Goal: Browse casually: Explore the website without a specific task or goal

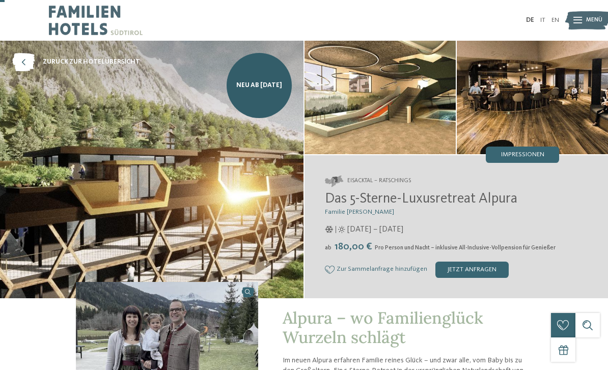
scroll to position [28, 0]
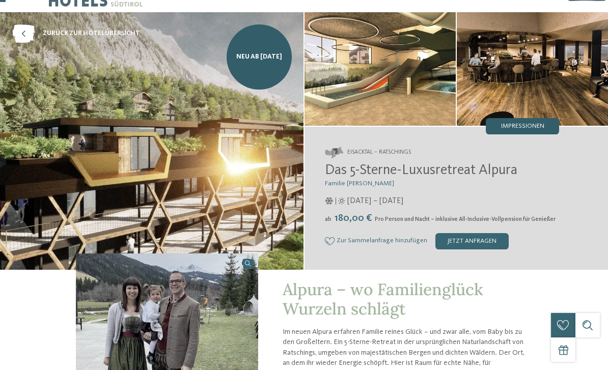
click at [536, 131] on div "Impressionen" at bounding box center [521, 126] width 73 height 16
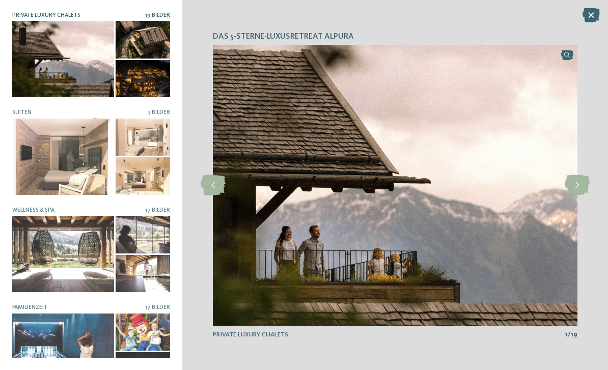
click at [55, 52] on div at bounding box center [63, 59] width 102 height 76
click at [576, 182] on icon at bounding box center [576, 185] width 25 height 20
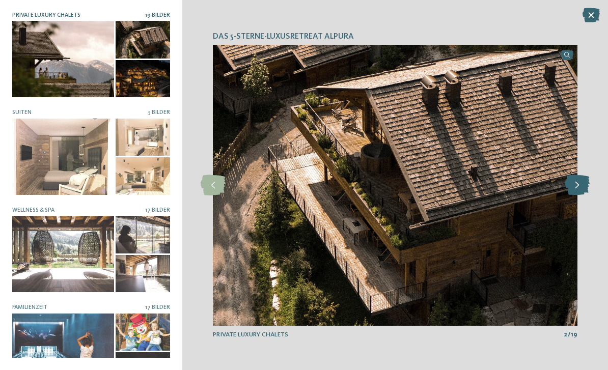
click at [580, 185] on icon at bounding box center [576, 185] width 25 height 20
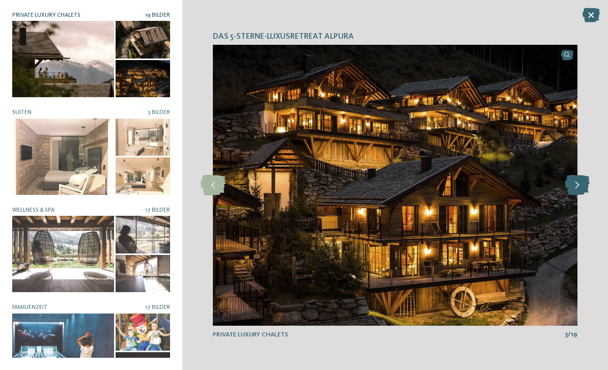
click at [574, 183] on icon at bounding box center [576, 185] width 25 height 20
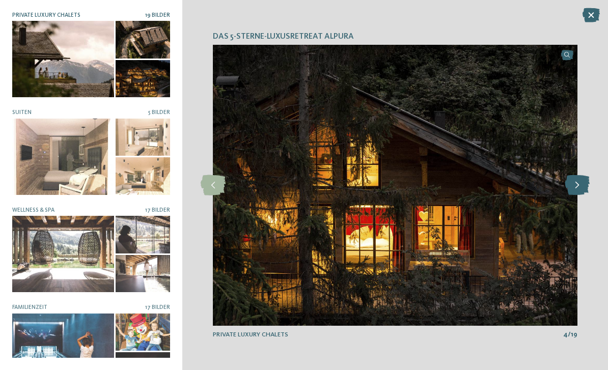
click at [579, 180] on icon at bounding box center [576, 185] width 25 height 20
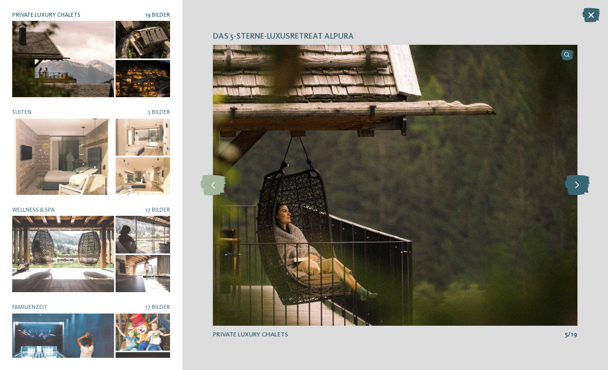
click at [577, 183] on icon at bounding box center [576, 185] width 25 height 20
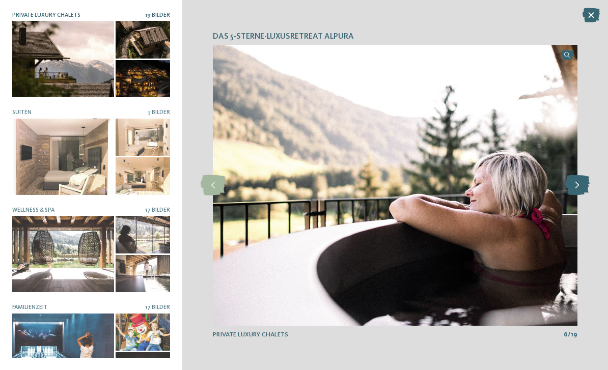
click at [580, 183] on icon at bounding box center [576, 185] width 25 height 20
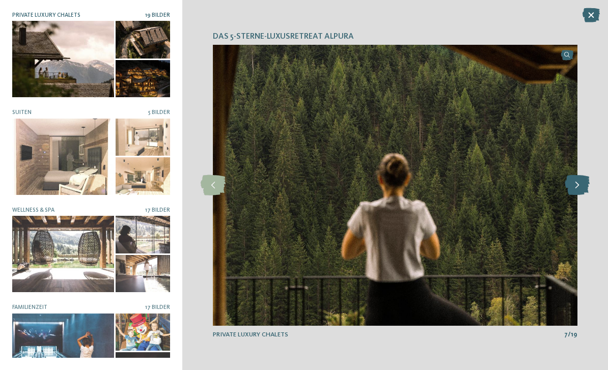
click at [579, 187] on icon at bounding box center [576, 185] width 25 height 20
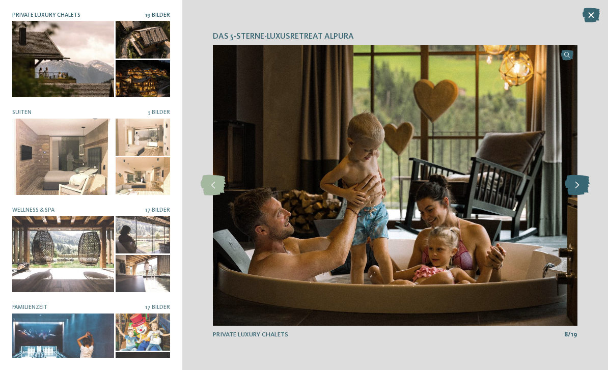
click at [580, 183] on icon at bounding box center [576, 185] width 25 height 20
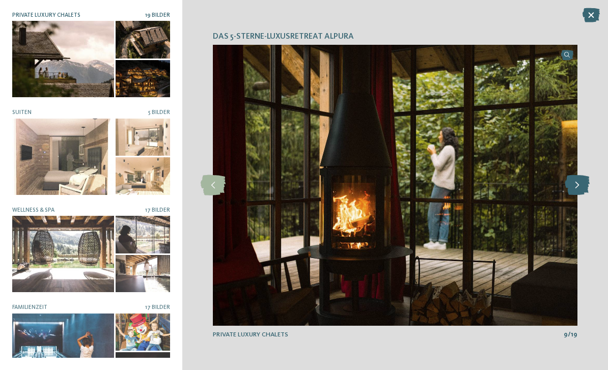
click at [581, 183] on icon at bounding box center [576, 185] width 25 height 20
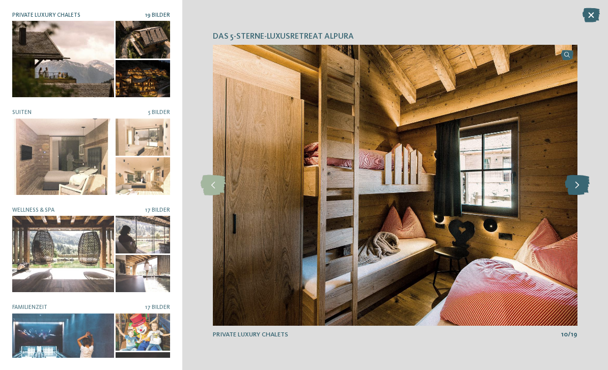
click at [576, 190] on icon at bounding box center [576, 185] width 25 height 20
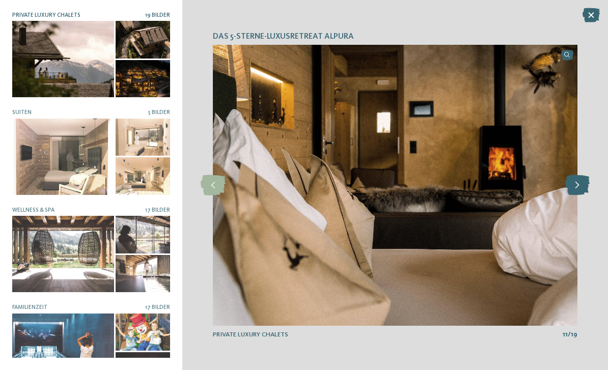
click at [581, 186] on icon at bounding box center [576, 185] width 25 height 20
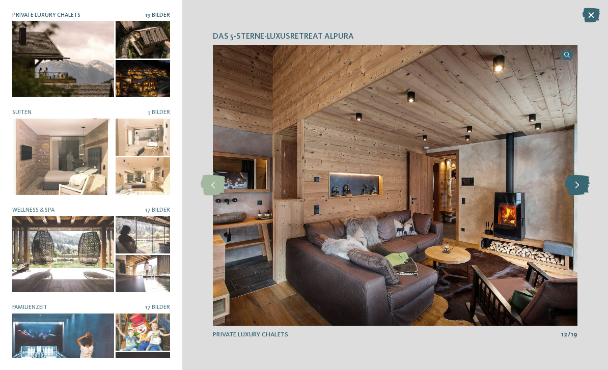
click at [572, 189] on icon at bounding box center [576, 185] width 25 height 20
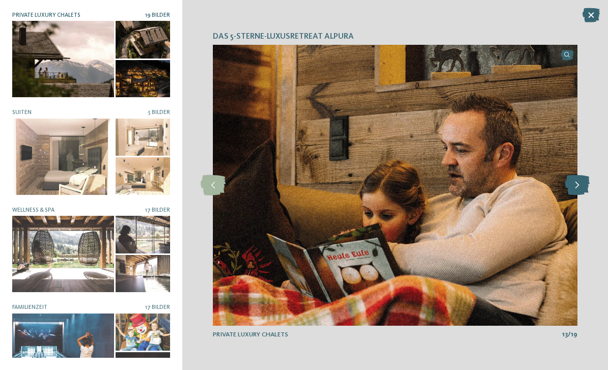
click at [575, 187] on icon at bounding box center [576, 185] width 25 height 20
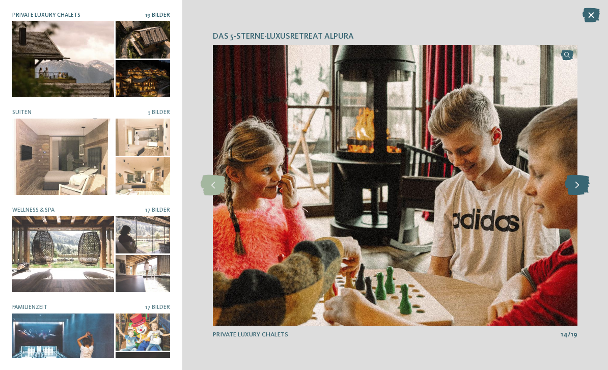
click at [569, 191] on icon at bounding box center [576, 185] width 25 height 20
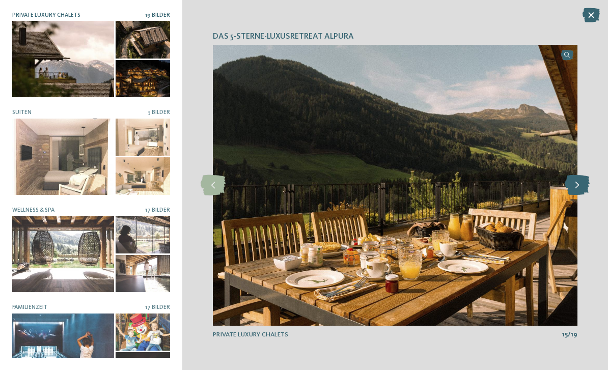
click at [569, 192] on icon at bounding box center [576, 185] width 25 height 20
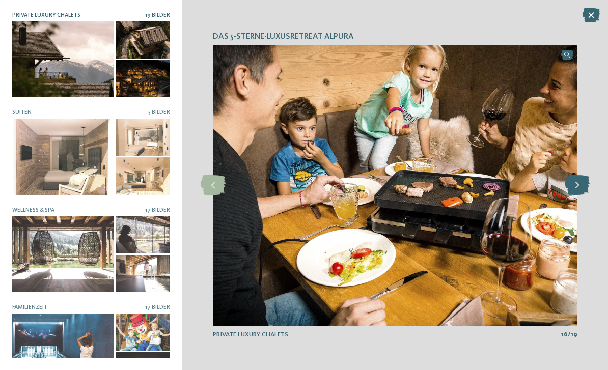
click at [570, 194] on icon at bounding box center [576, 185] width 25 height 20
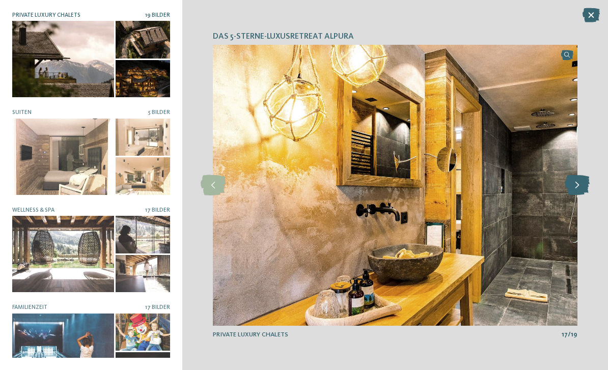
click at [569, 196] on div at bounding box center [577, 185] width 22 height 22
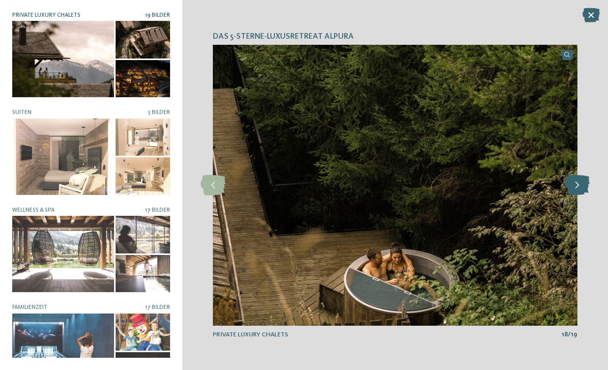
click at [570, 189] on icon at bounding box center [576, 185] width 25 height 20
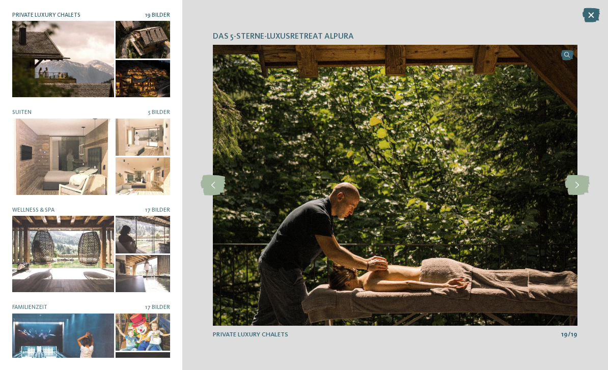
click at [564, 195] on img at bounding box center [395, 185] width 364 height 281
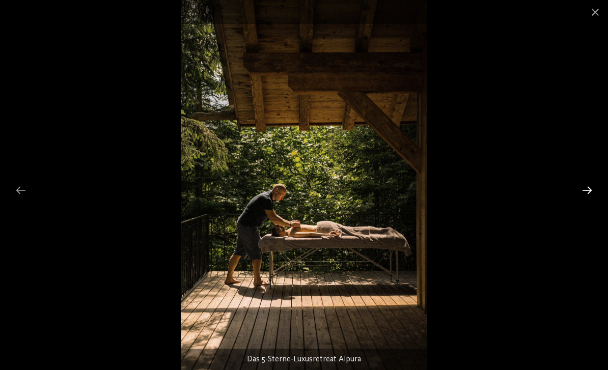
click at [580, 194] on div at bounding box center [586, 190] width 21 height 20
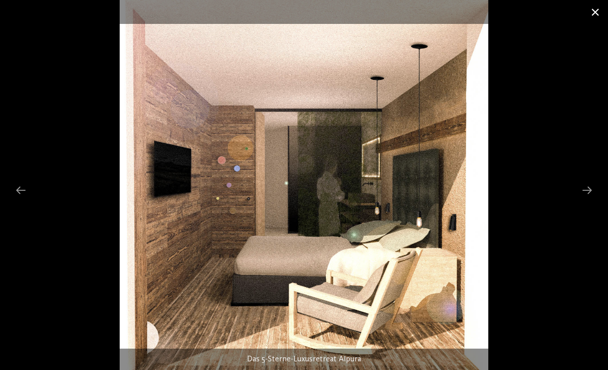
click at [595, 16] on span at bounding box center [594, 12] width 25 height 24
